Goal: Information Seeking & Learning: Check status

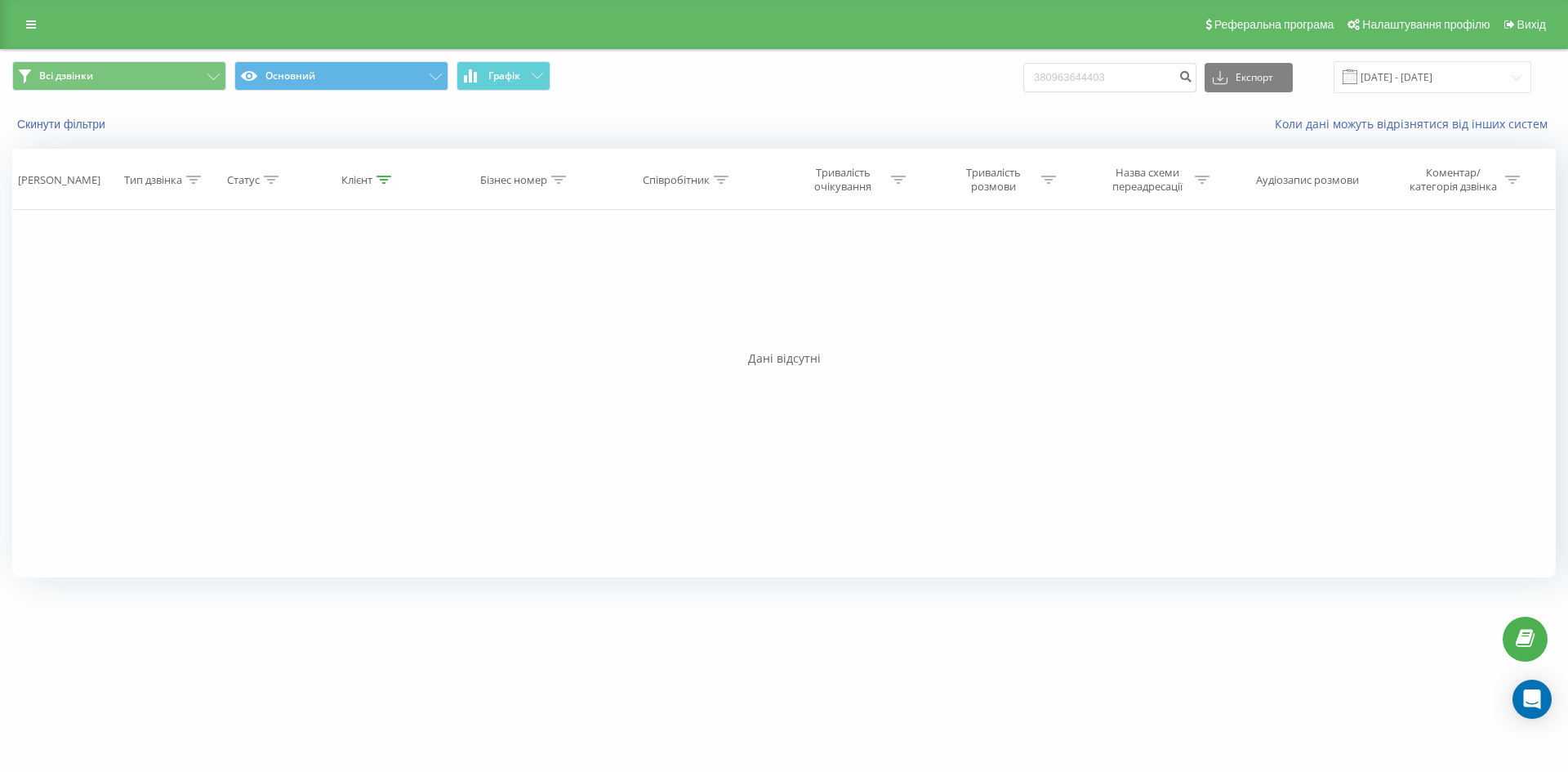
click at [1060, 78] on input "380963644403" at bounding box center [1110, 77] width 173 height 30
click at [1137, 85] on input "0963644403" at bounding box center [1110, 77] width 173 height 30
type input "0963644403"
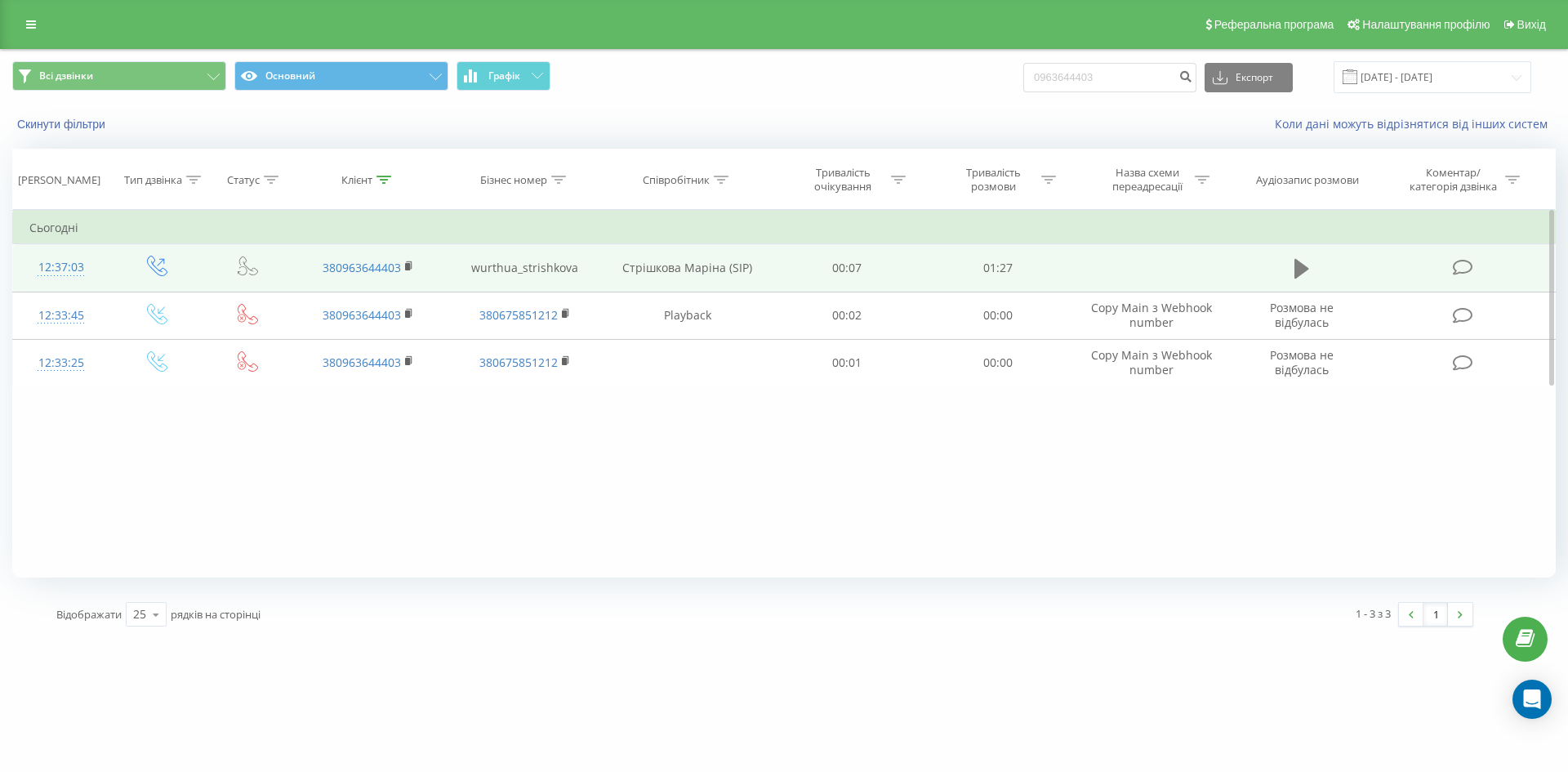
click at [1307, 264] on icon at bounding box center [1302, 269] width 14 height 23
